Goal: Find specific page/section: Find specific page/section

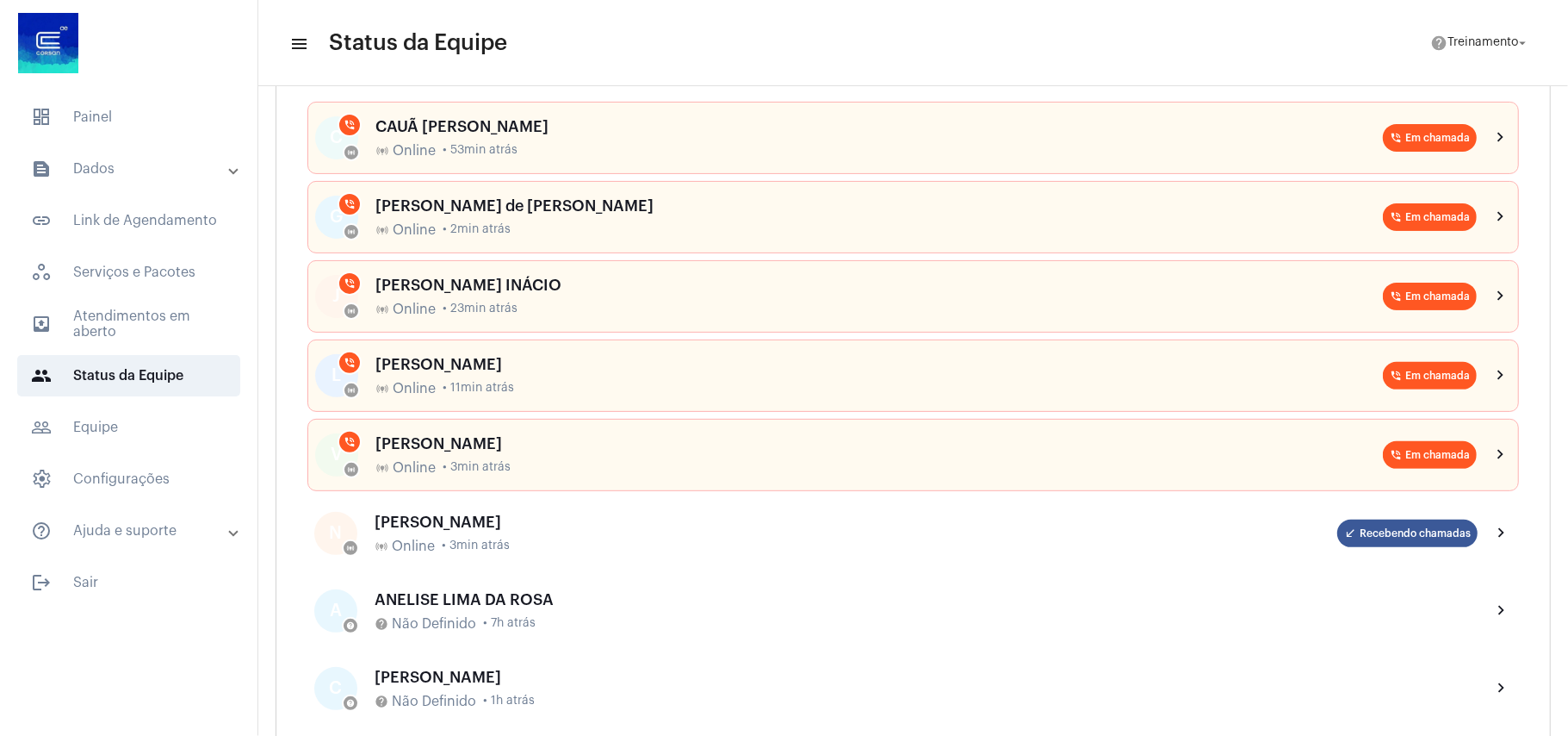
scroll to position [235, 0]
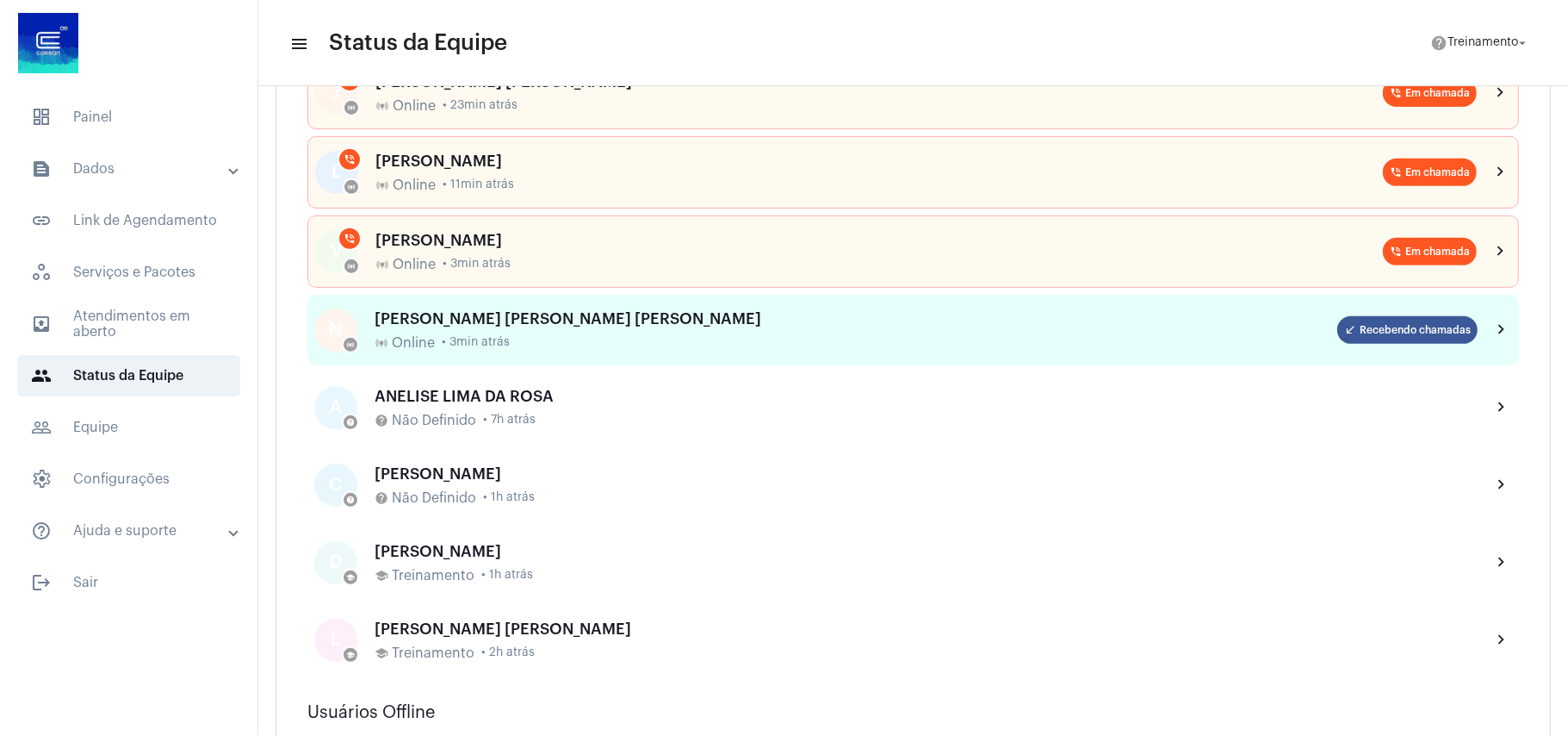
scroll to position [459, 0]
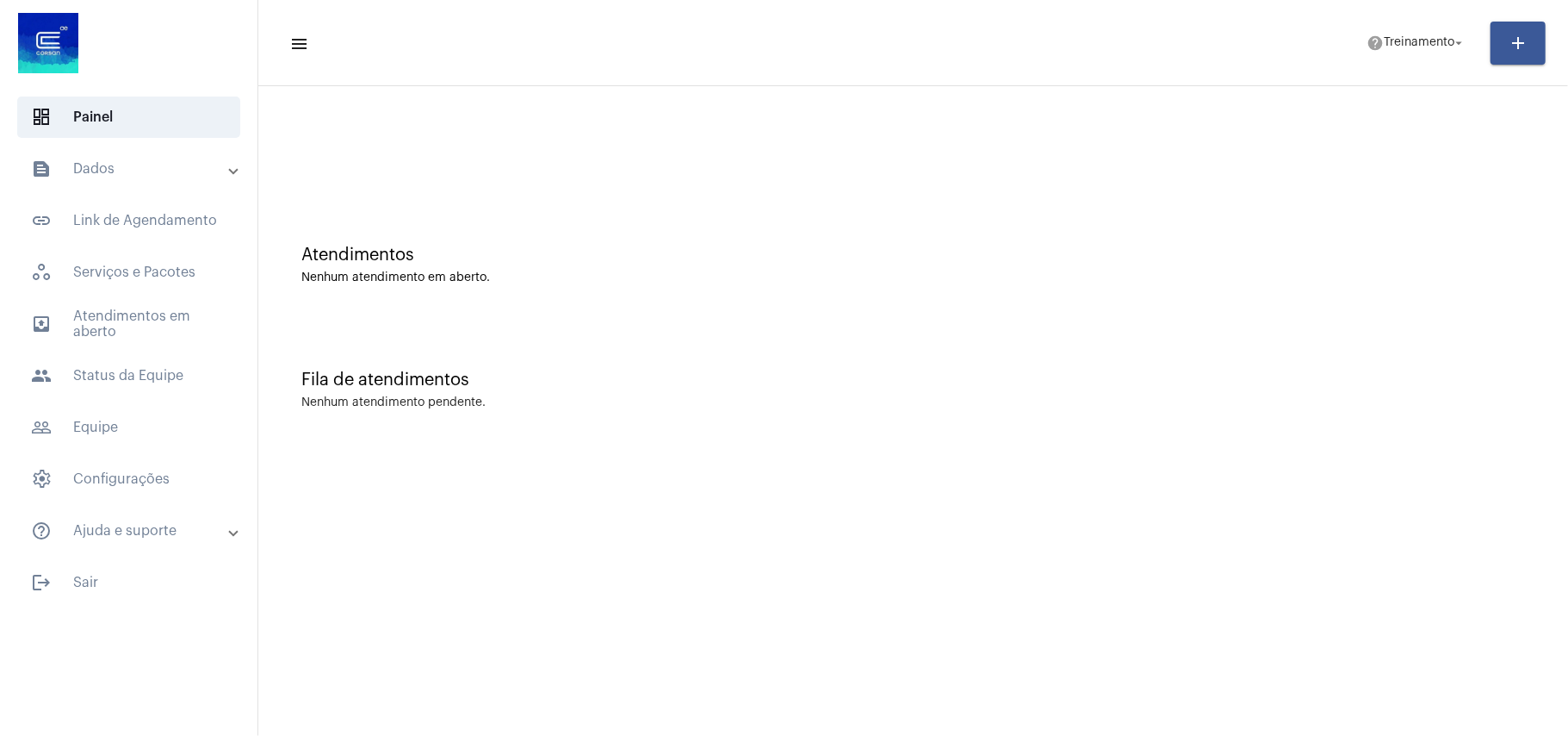
click at [722, 448] on div "Atendimentos Nenhum atendimento em aberto. Fila de atendimentos Nenhum atendime…" at bounding box center [913, 269] width 1310 height 366
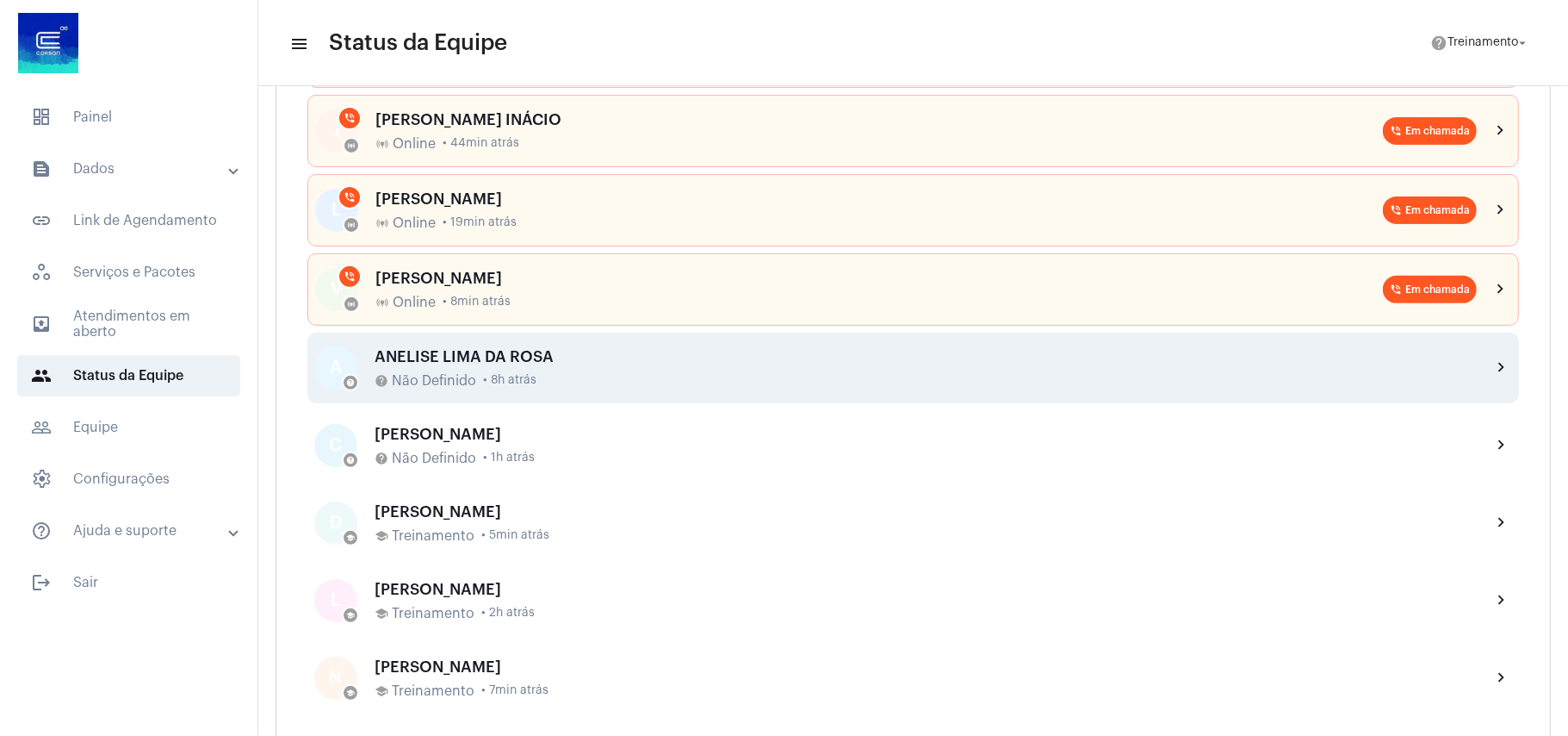
scroll to position [344, 0]
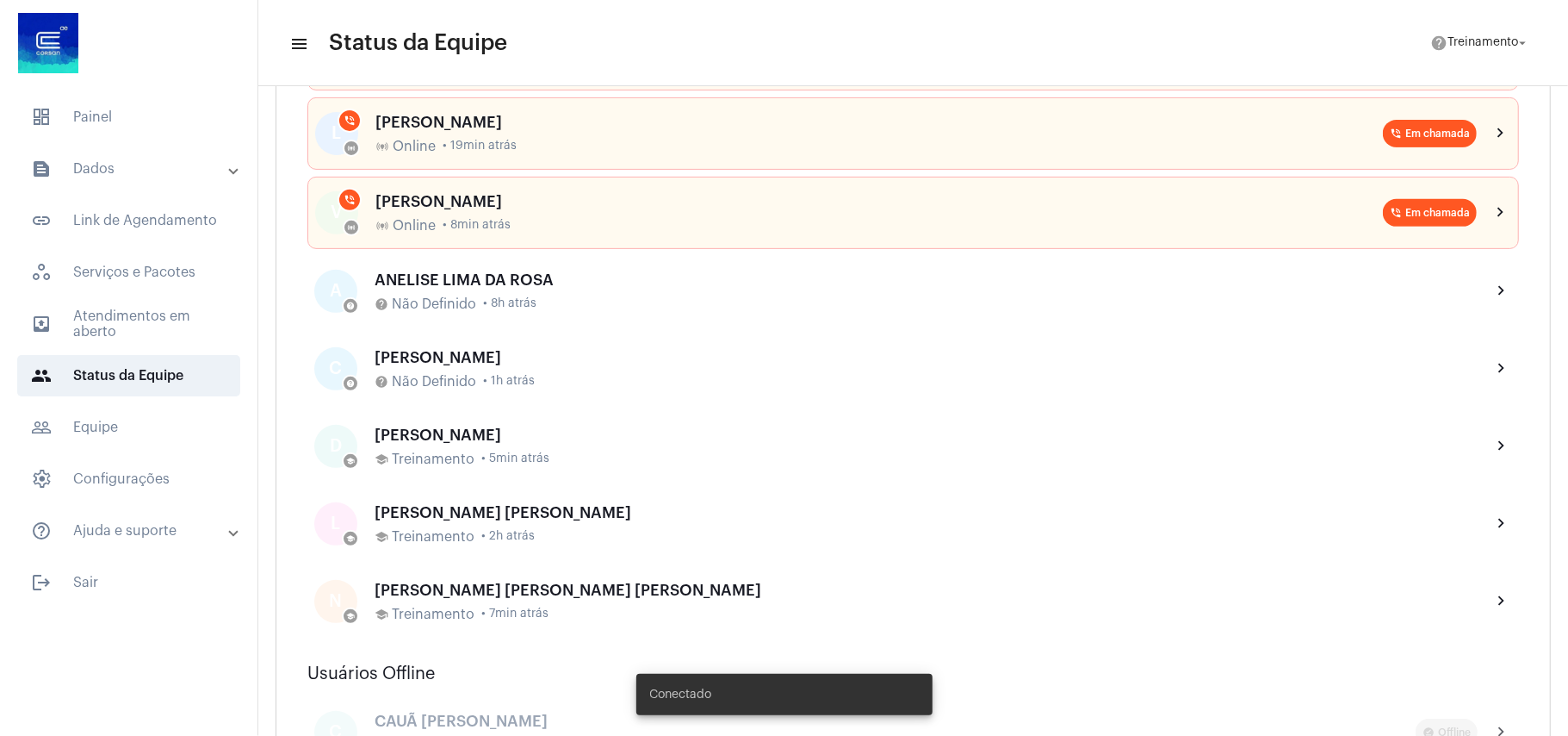
scroll to position [459, 0]
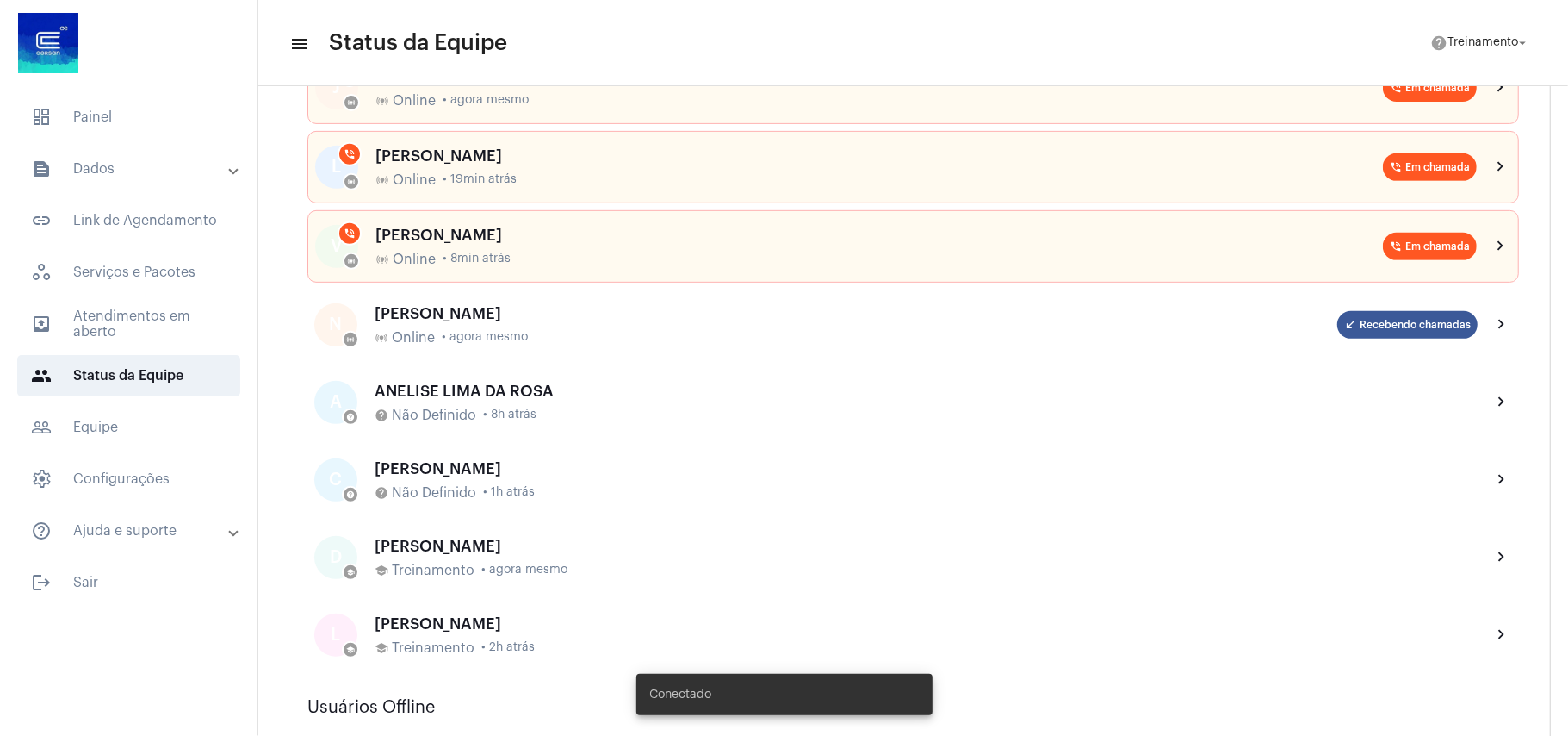
scroll to position [459, 0]
